Goal: Information Seeking & Learning: Learn about a topic

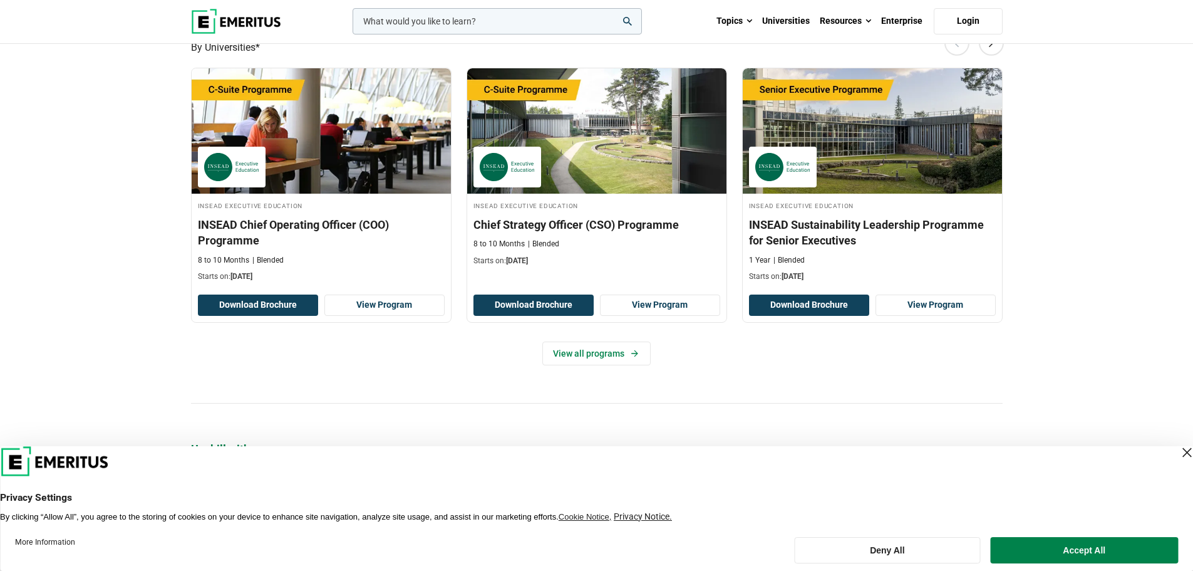
scroll to position [376, 0]
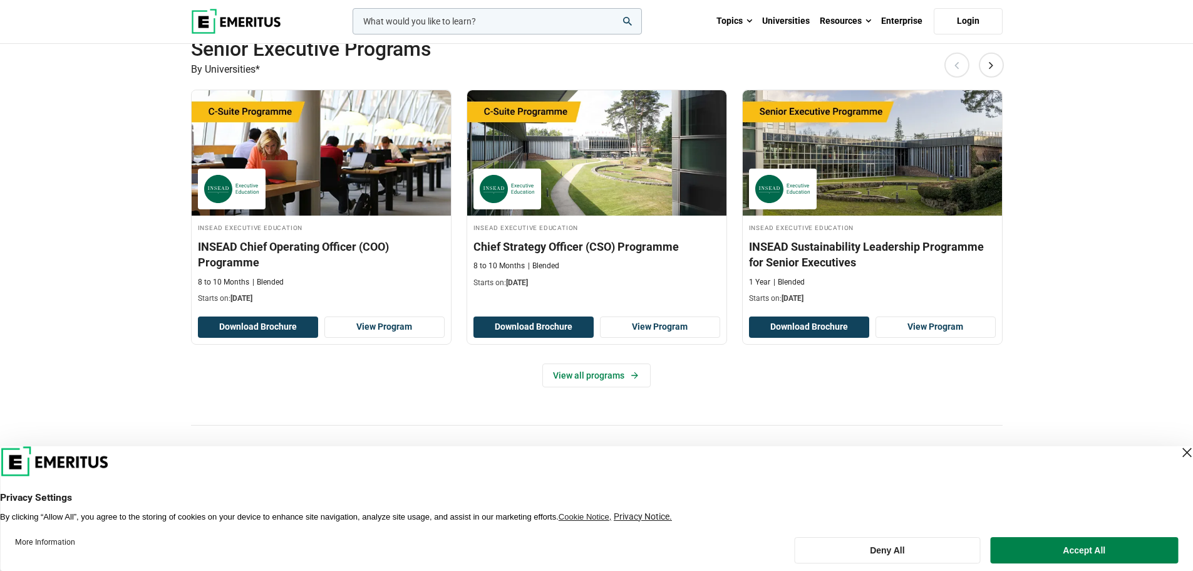
click at [209, 19] on img at bounding box center [236, 21] width 90 height 25
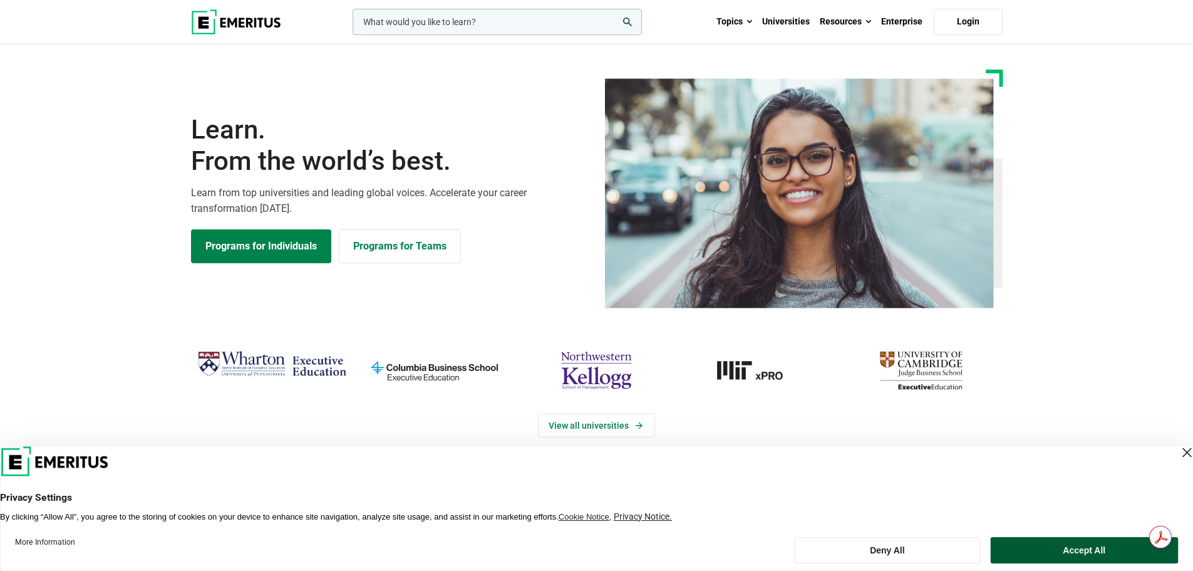
click at [1072, 551] on button "Accept All" at bounding box center [1084, 550] width 187 height 26
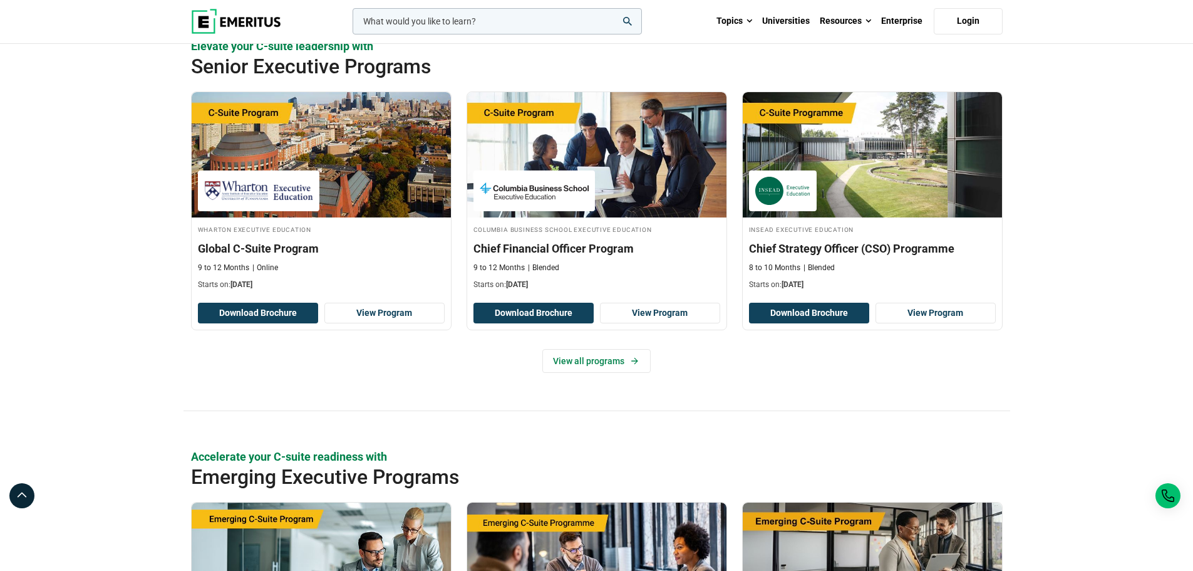
scroll to position [501, 0]
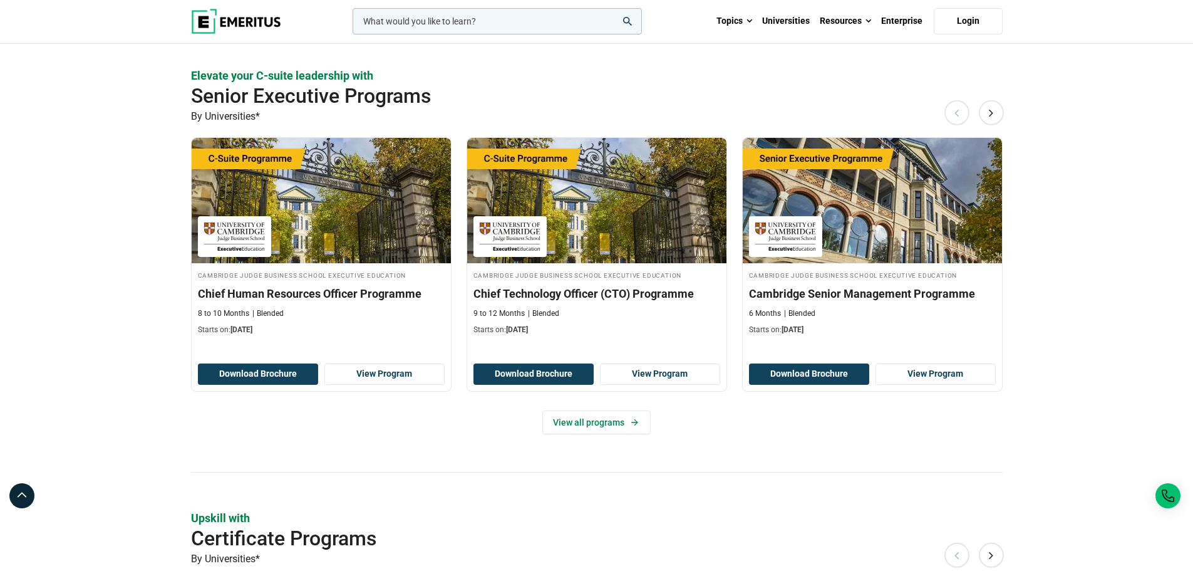
scroll to position [376, 0]
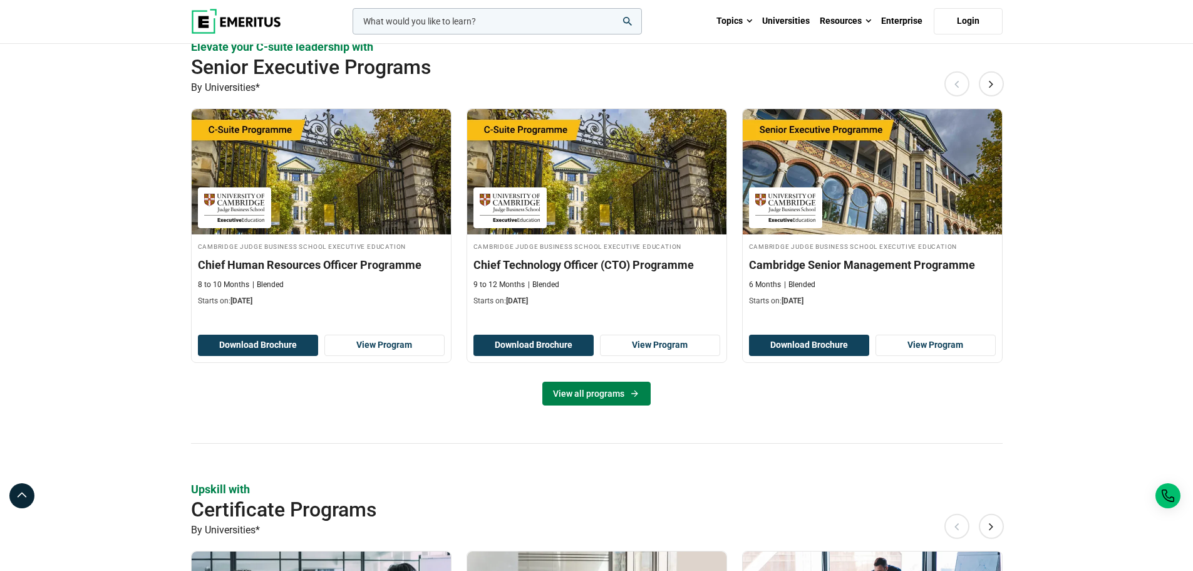
drag, startPoint x: 609, startPoint y: 393, endPoint x: 664, endPoint y: 439, distance: 72.0
click at [608, 393] on link "View all programs" at bounding box center [596, 393] width 108 height 24
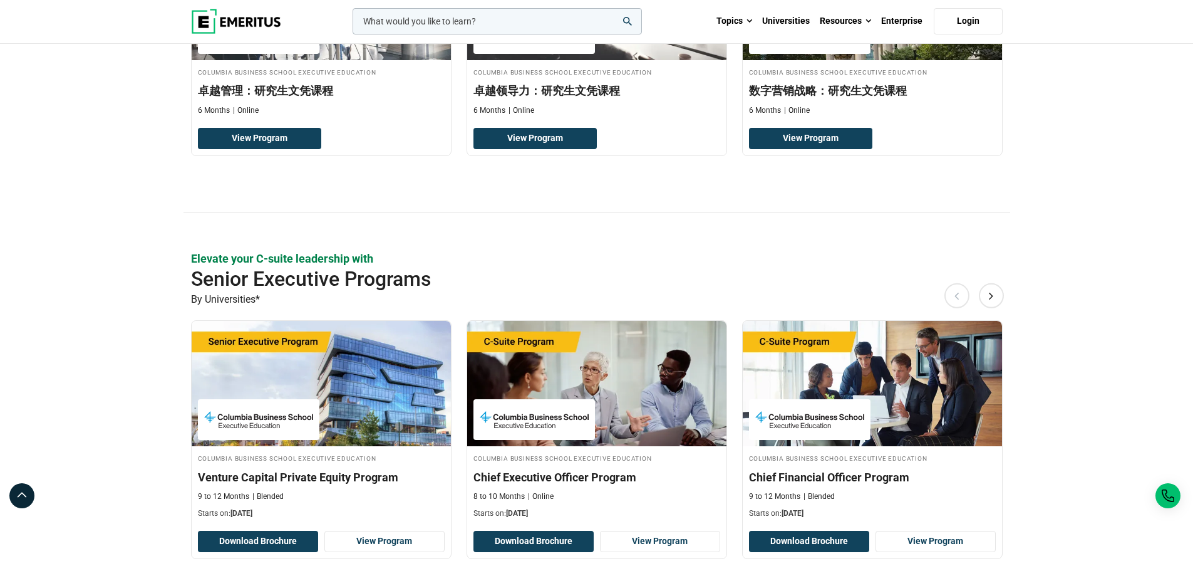
scroll to position [626, 0]
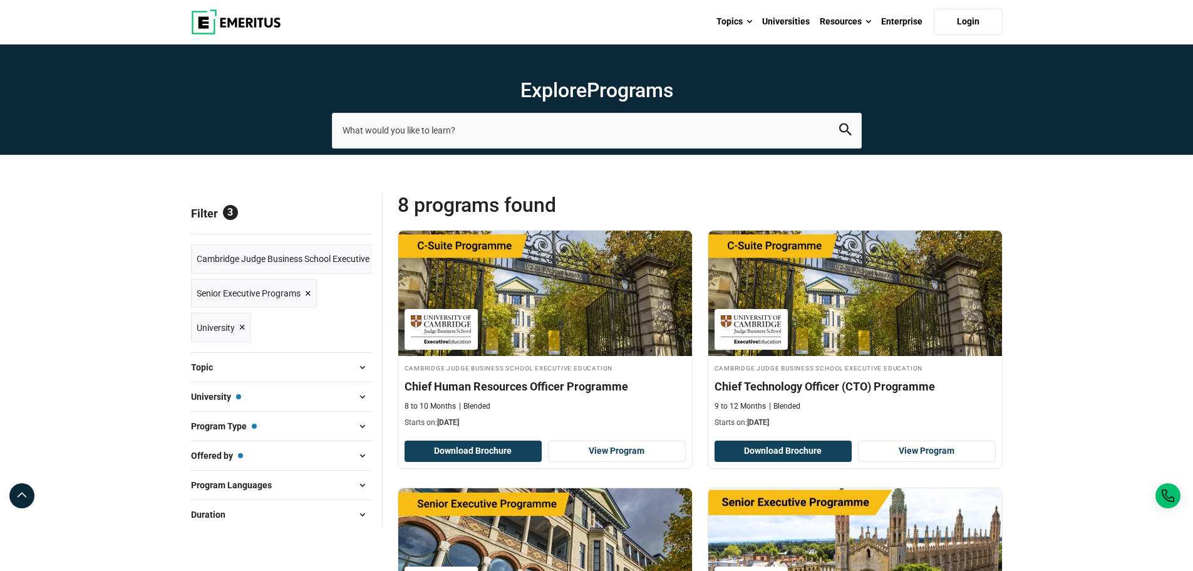
click at [251, 23] on img at bounding box center [236, 21] width 90 height 25
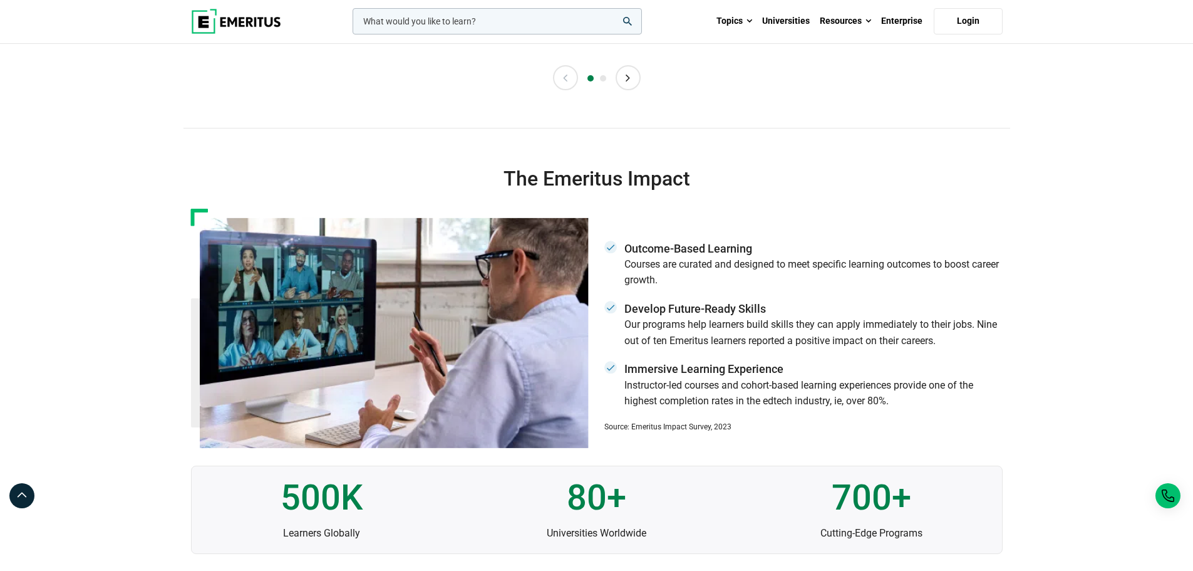
scroll to position [2818, 0]
